Goal: Task Accomplishment & Management: Manage account settings

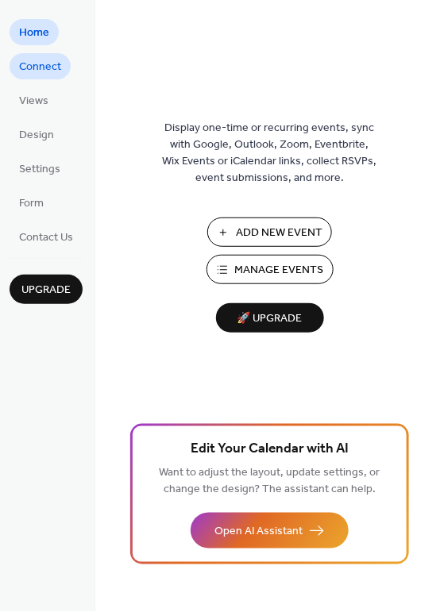
click at [50, 67] on span "Connect" at bounding box center [40, 68] width 42 height 17
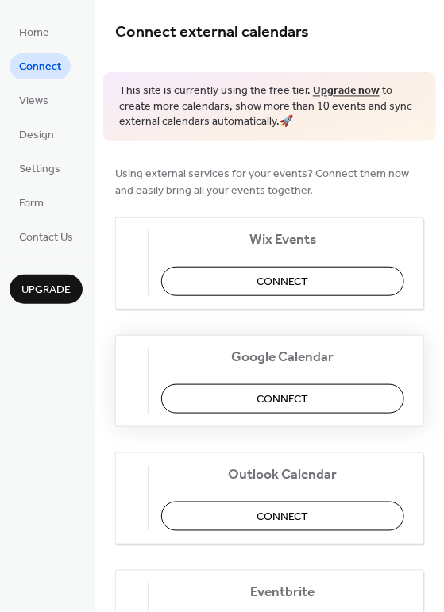
click at [283, 407] on span "Connect" at bounding box center [283, 399] width 52 height 17
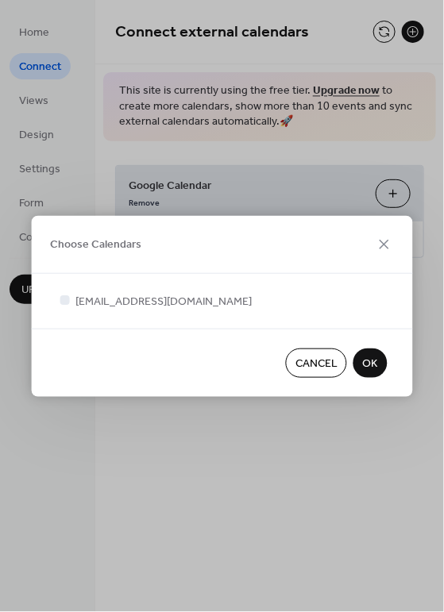
click at [364, 367] on span "OK" at bounding box center [370, 364] width 15 height 17
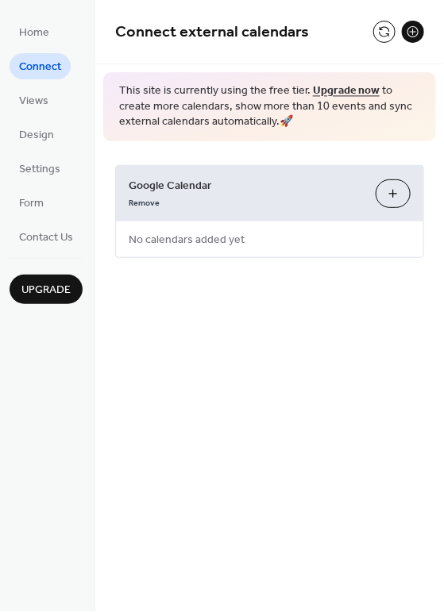
click at [341, 90] on link "Upgrade now" at bounding box center [346, 91] width 67 height 21
click at [29, 141] on span "Design" at bounding box center [36, 136] width 35 height 17
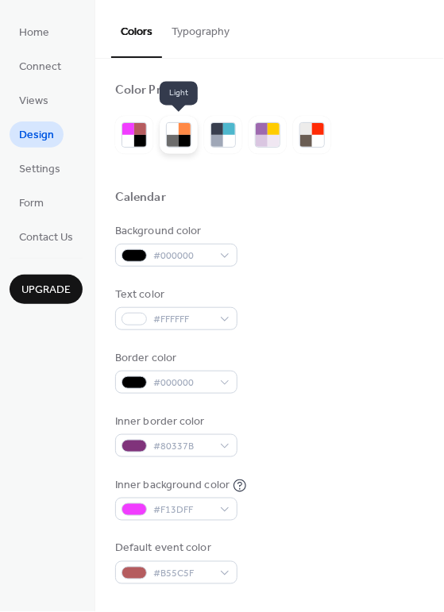
click at [182, 139] on div at bounding box center [185, 141] width 12 height 12
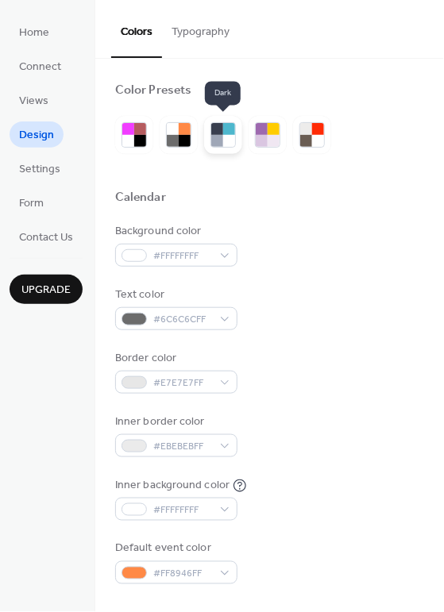
click at [229, 145] on div at bounding box center [229, 141] width 12 height 12
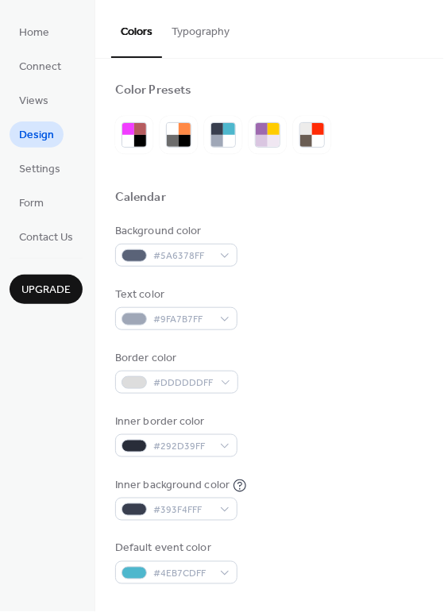
click at [203, 40] on button "Typography" at bounding box center [200, 28] width 77 height 56
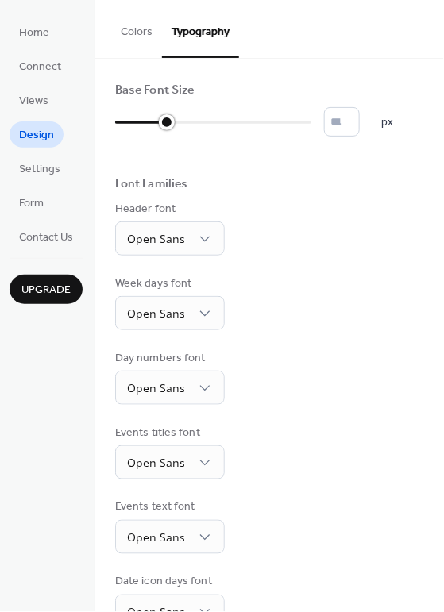
drag, startPoint x: 119, startPoint y: 129, endPoint x: 205, endPoint y: 130, distance: 85.7
click at [205, 130] on div at bounding box center [213, 122] width 196 height 25
type input "**"
drag, startPoint x: 215, startPoint y: 121, endPoint x: 182, endPoint y: 125, distance: 33.5
click at [182, 125] on div at bounding box center [152, 122] width 75 height 25
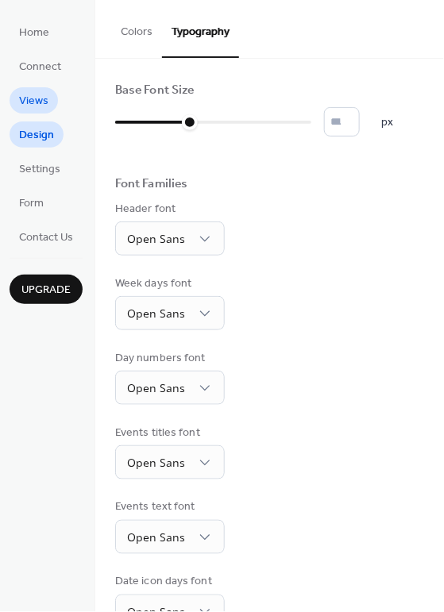
click at [37, 98] on span "Views" at bounding box center [33, 102] width 29 height 17
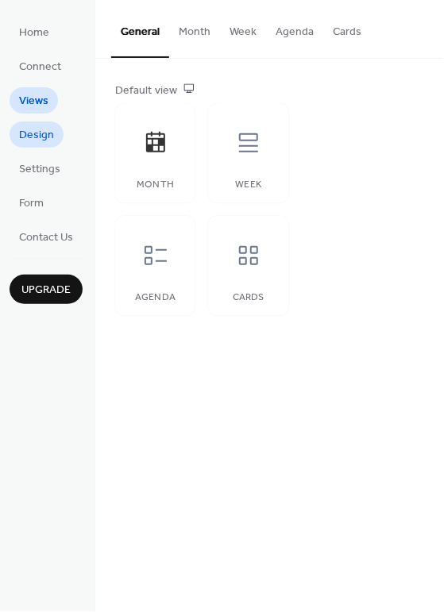
click at [35, 134] on span "Design" at bounding box center [36, 136] width 35 height 17
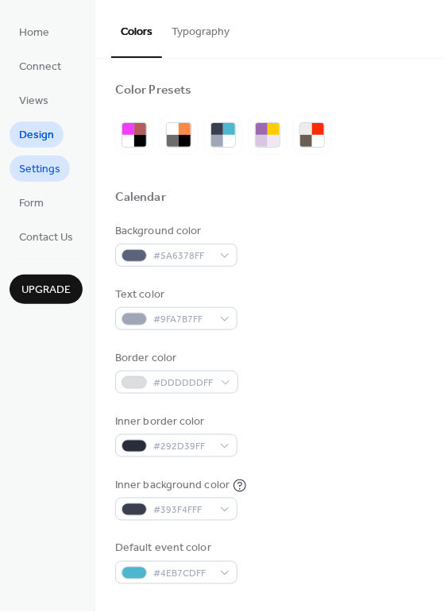
click at [29, 174] on span "Settings" at bounding box center [39, 170] width 41 height 17
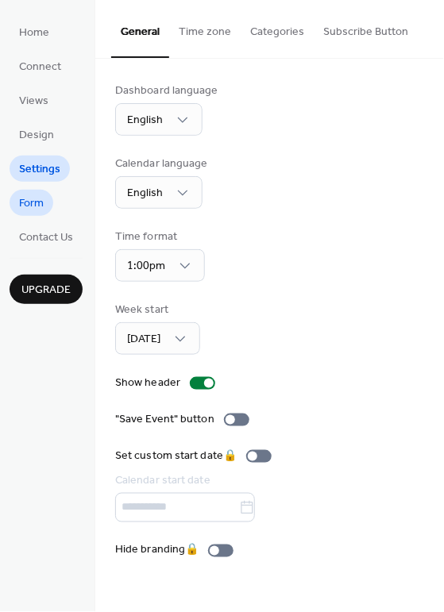
click at [25, 206] on span "Form" at bounding box center [31, 204] width 25 height 17
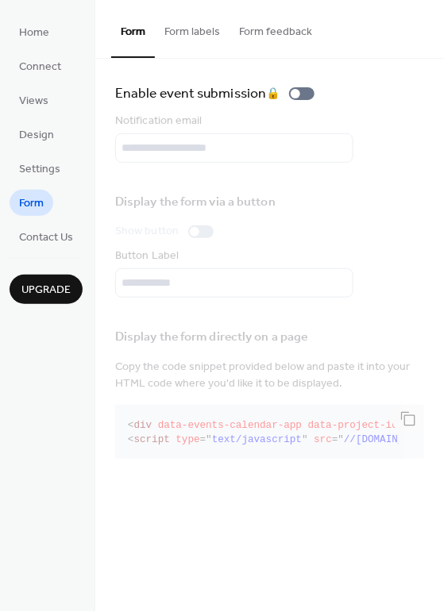
click at [206, 452] on div "Display the form directly on a page Copy the code snippet provided below and pa…" at bounding box center [269, 391] width 309 height 147
click at [47, 234] on span "Contact Us" at bounding box center [46, 238] width 54 height 17
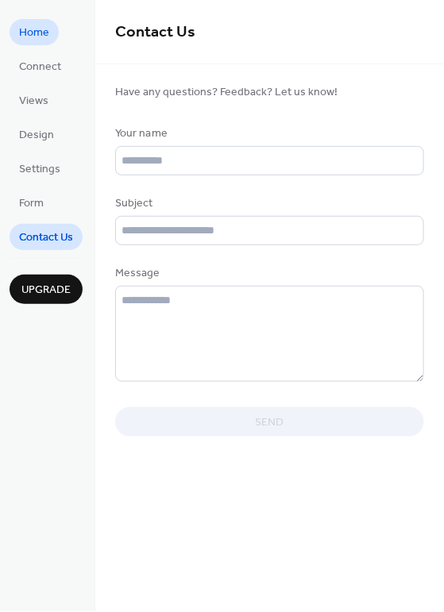
click at [23, 37] on span "Home" at bounding box center [34, 33] width 30 height 17
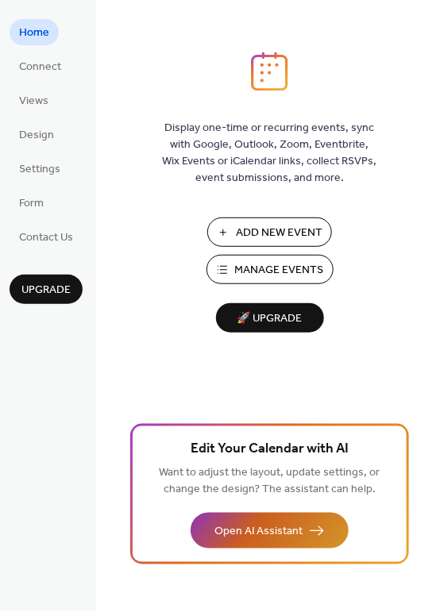
click at [282, 537] on span "Open AI Assistant" at bounding box center [258, 532] width 88 height 17
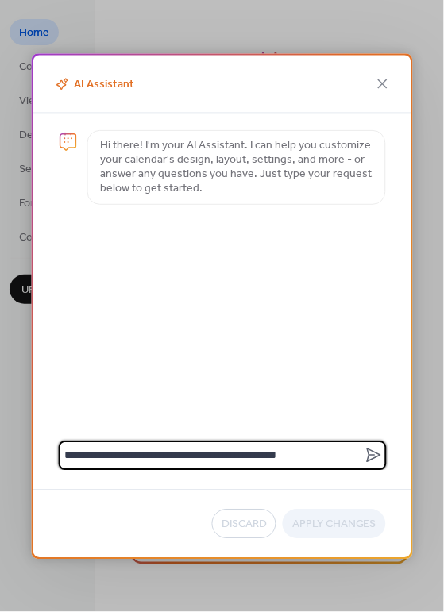
type textarea "**********"
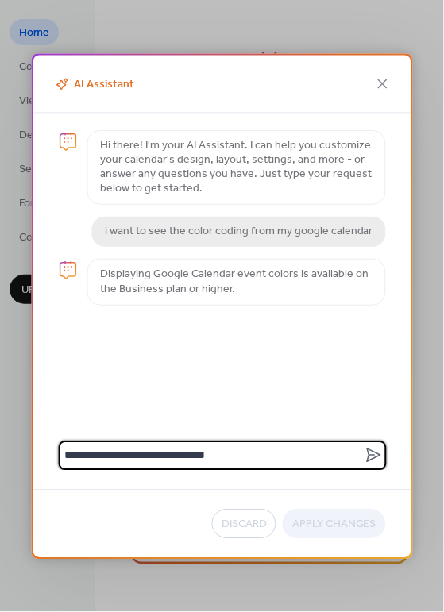
type textarea "**********"
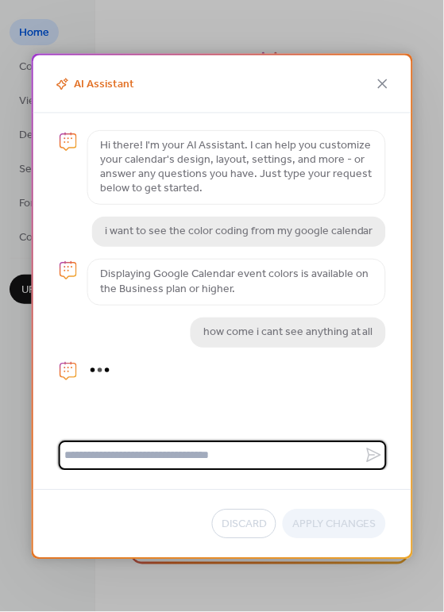
scroll to position [36, 0]
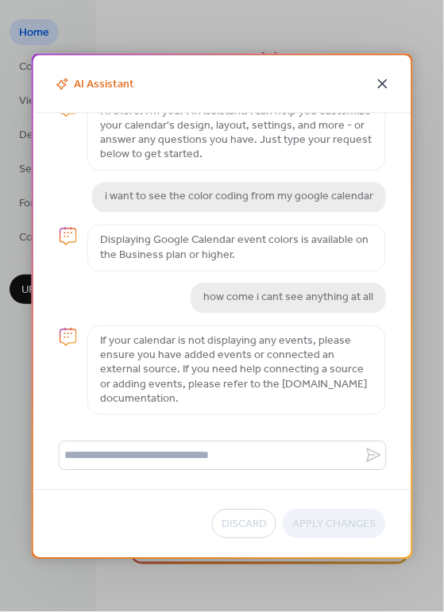
click at [386, 88] on icon at bounding box center [382, 83] width 19 height 19
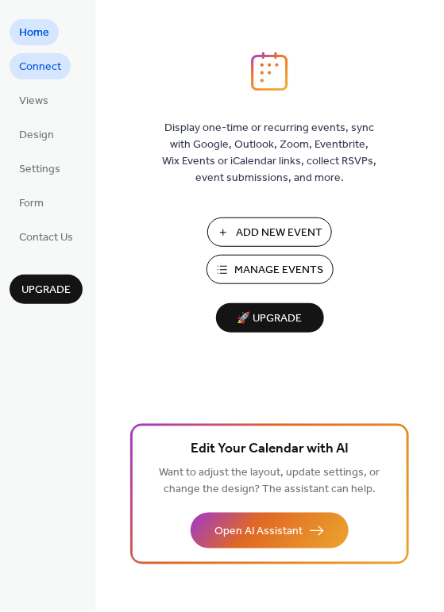
click at [31, 75] on span "Connect" at bounding box center [40, 68] width 42 height 17
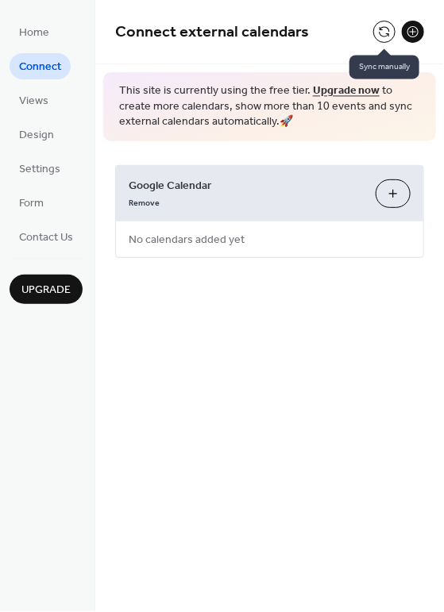
click at [384, 30] on button at bounding box center [384, 32] width 22 height 22
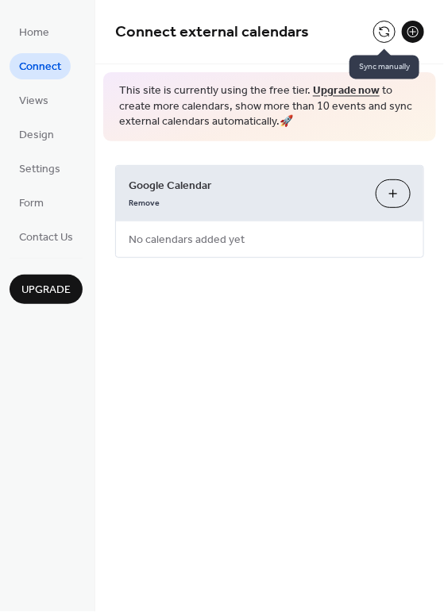
click at [384, 30] on div at bounding box center [384, 32] width 22 height 22
click at [384, 30] on button at bounding box center [384, 32] width 22 height 22
click at [384, 30] on div at bounding box center [384, 32] width 22 height 22
click at [384, 30] on button at bounding box center [384, 32] width 22 height 22
click at [384, 30] on div at bounding box center [384, 32] width 22 height 22
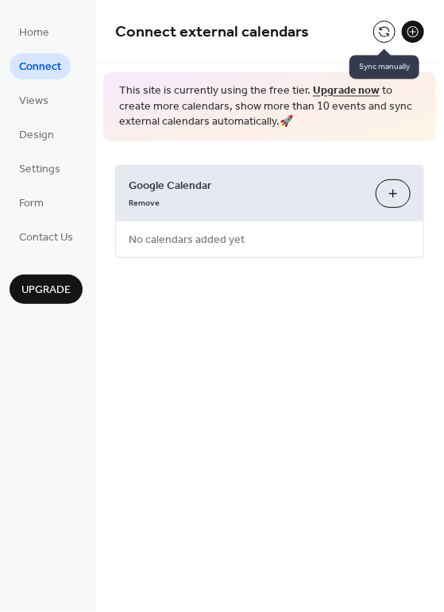
click at [384, 30] on button at bounding box center [384, 32] width 22 height 22
click at [407, 29] on button at bounding box center [413, 32] width 22 height 22
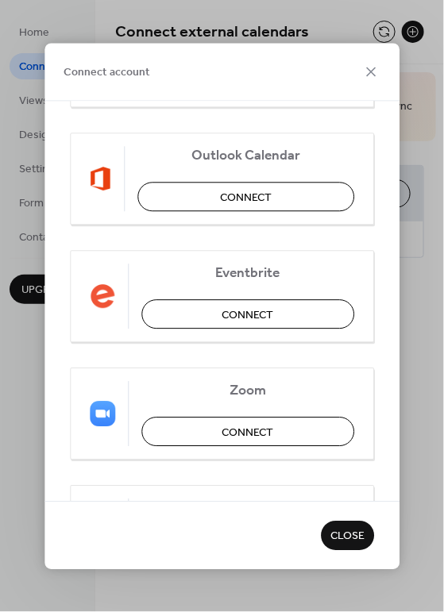
scroll to position [357, 0]
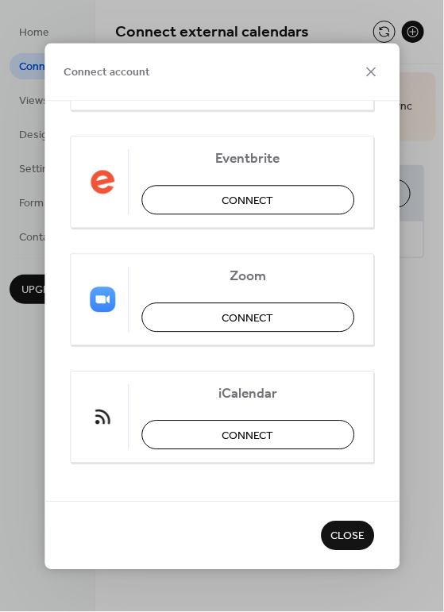
click at [352, 540] on span "Close" at bounding box center [347, 537] width 34 height 17
